Goal: Task Accomplishment & Management: Use online tool/utility

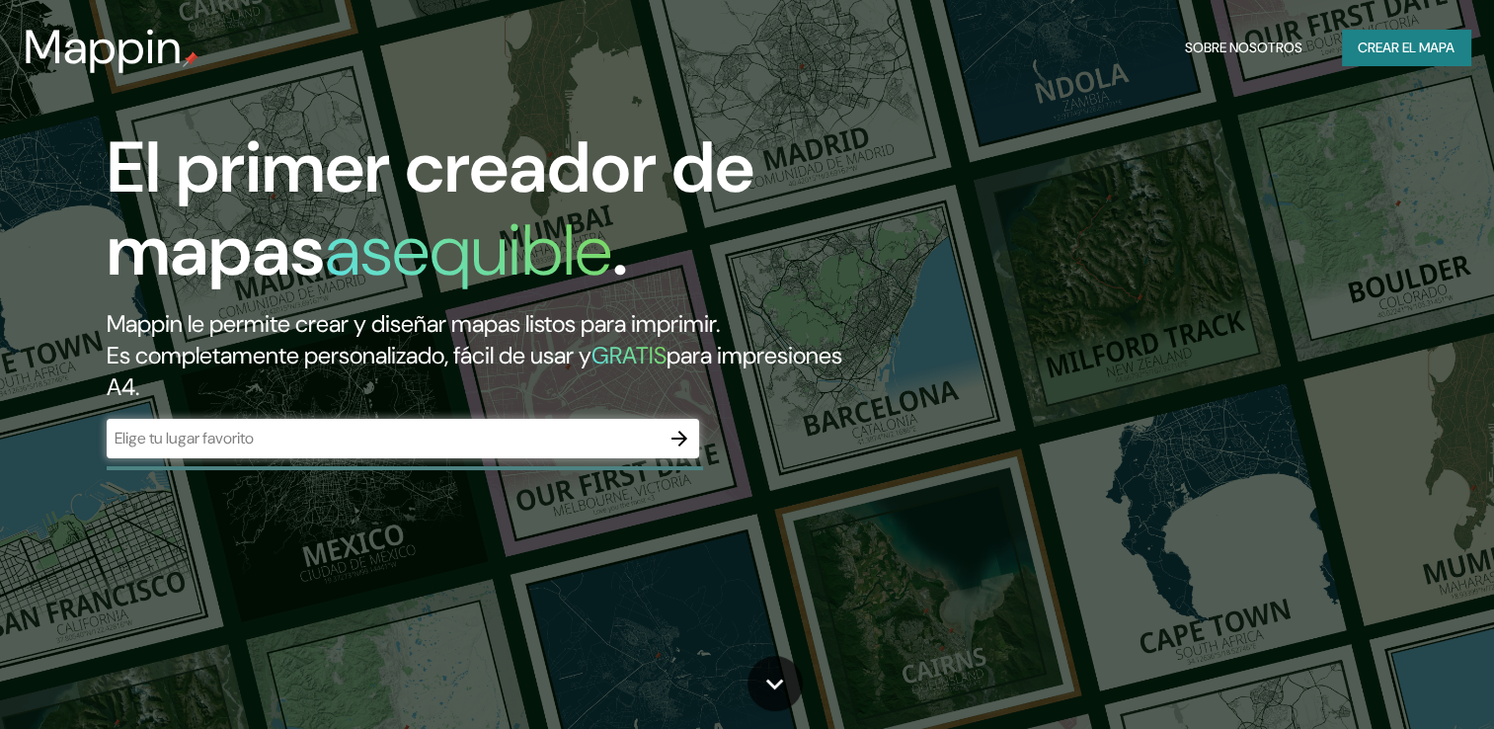
click at [664, 443] on button "button" at bounding box center [680, 439] width 40 height 40
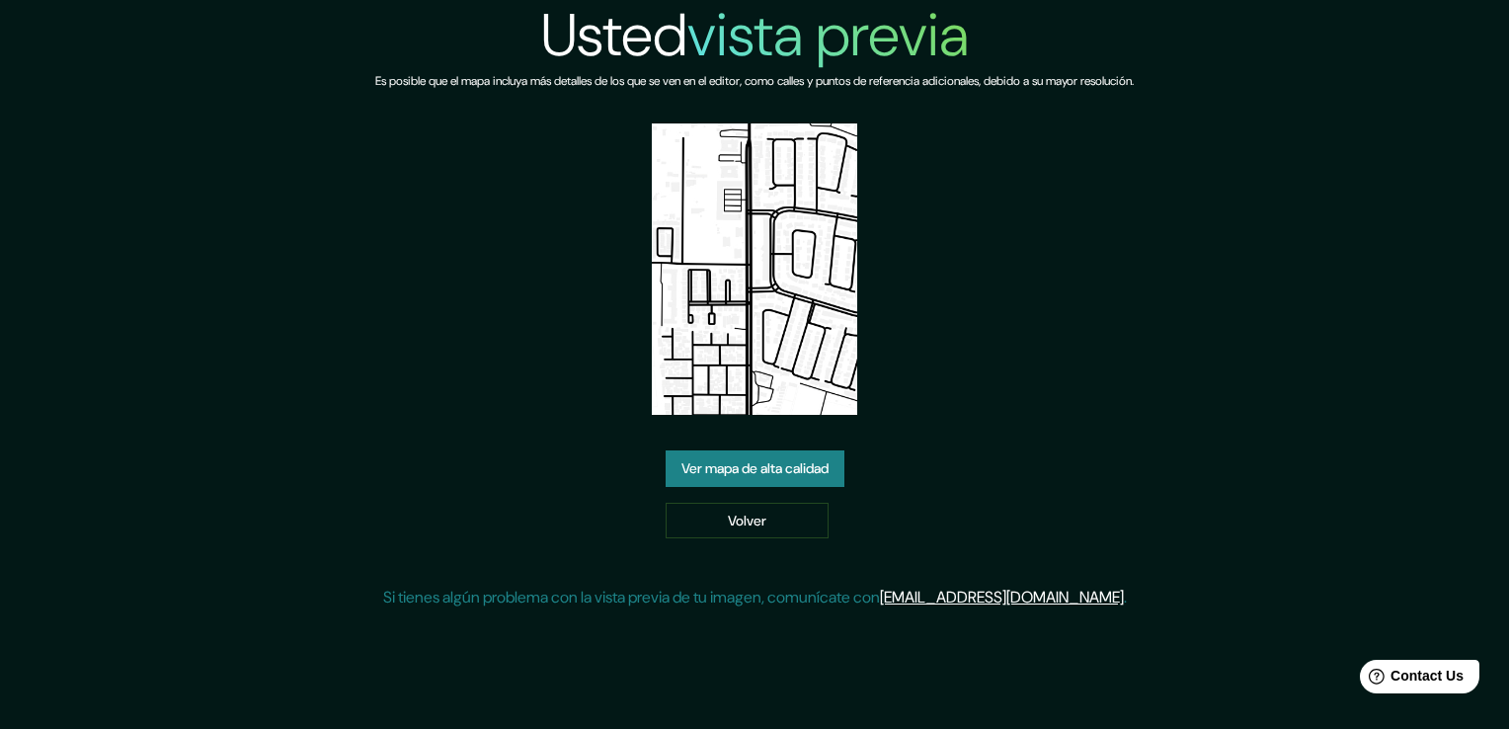
click at [788, 476] on link "Ver mapa de alta calidad" at bounding box center [755, 468] width 179 height 37
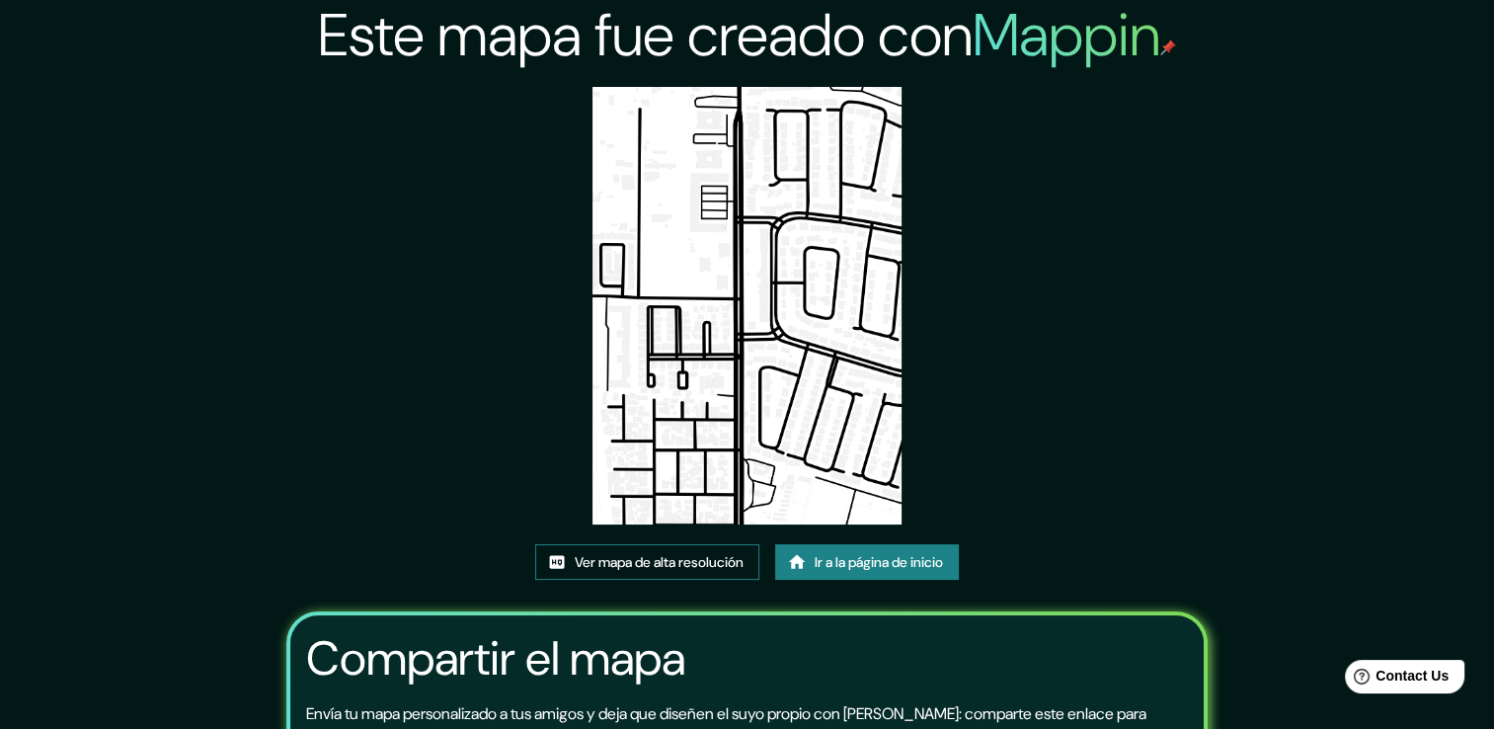
click at [707, 555] on font "Ver mapa de alta resolución" at bounding box center [659, 562] width 169 height 25
